Goal: Find specific page/section: Find specific page/section

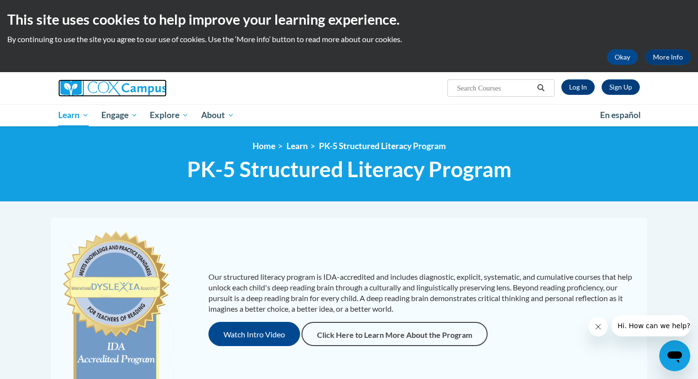
click at [119, 88] on img at bounding box center [112, 87] width 109 height 17
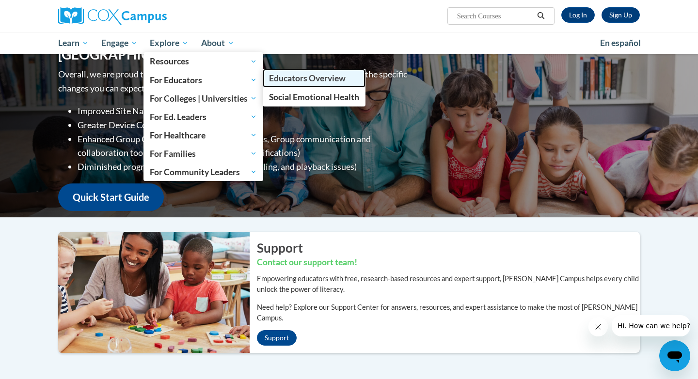
click at [301, 80] on span "Educators Overview" at bounding box center [307, 78] width 77 height 10
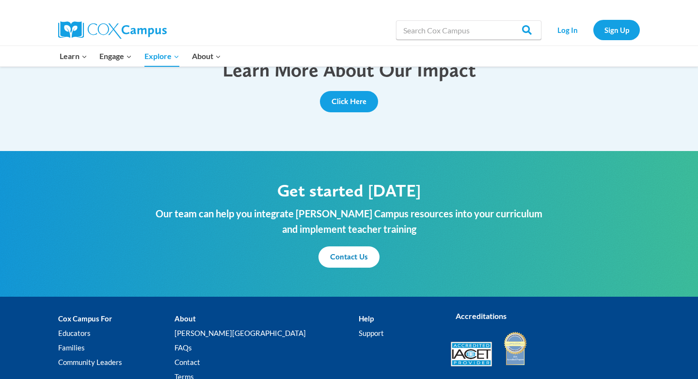
scroll to position [1161, 0]
